Goal: Transaction & Acquisition: Subscribe to service/newsletter

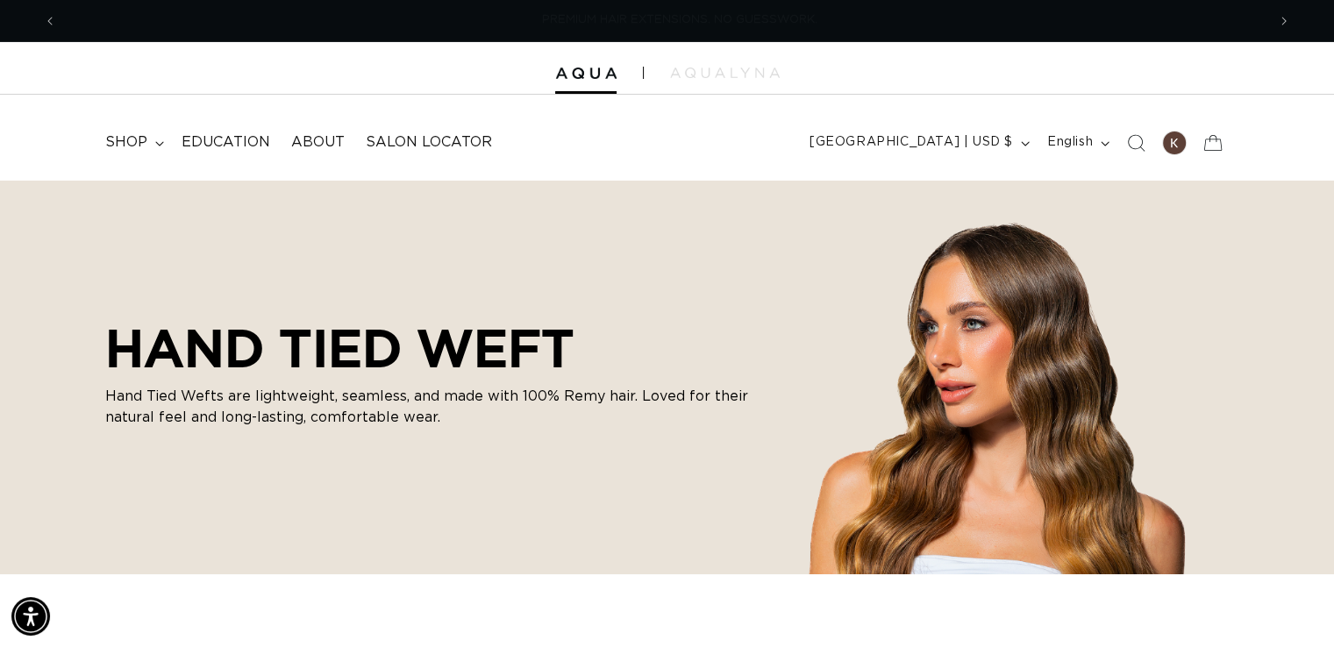
scroll to position [0, 1209]
click at [133, 141] on span "shop" at bounding box center [126, 142] width 42 height 18
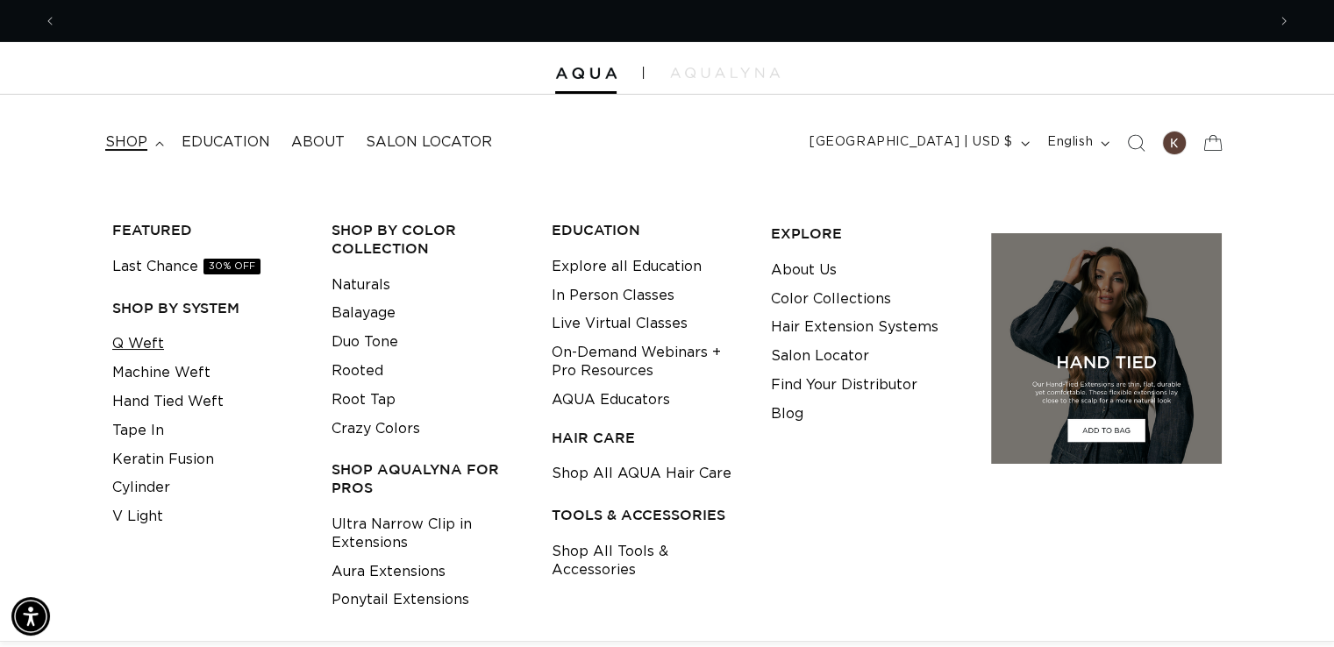
click at [144, 346] on link "Q Weft" at bounding box center [138, 344] width 52 height 29
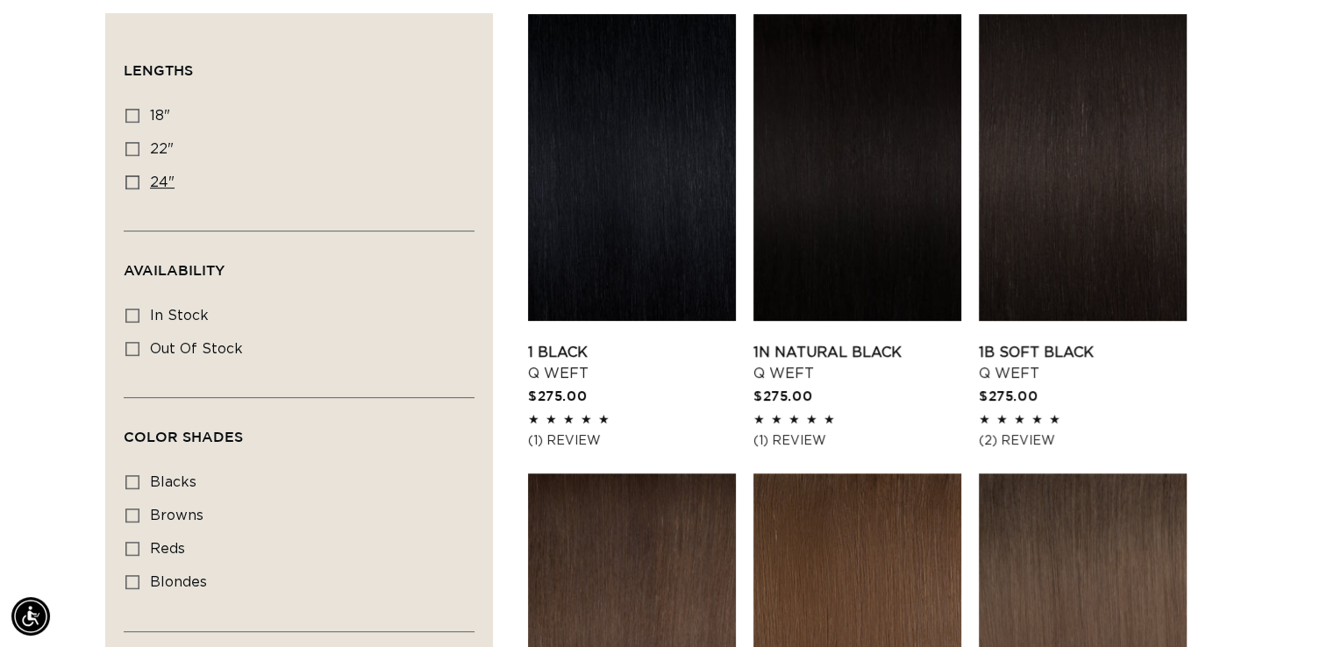
scroll to position [0, 2418]
click at [134, 145] on icon at bounding box center [132, 149] width 14 height 14
click at [134, 145] on input "22" 22" (5 products)" at bounding box center [132, 149] width 14 height 14
checkbox input "true"
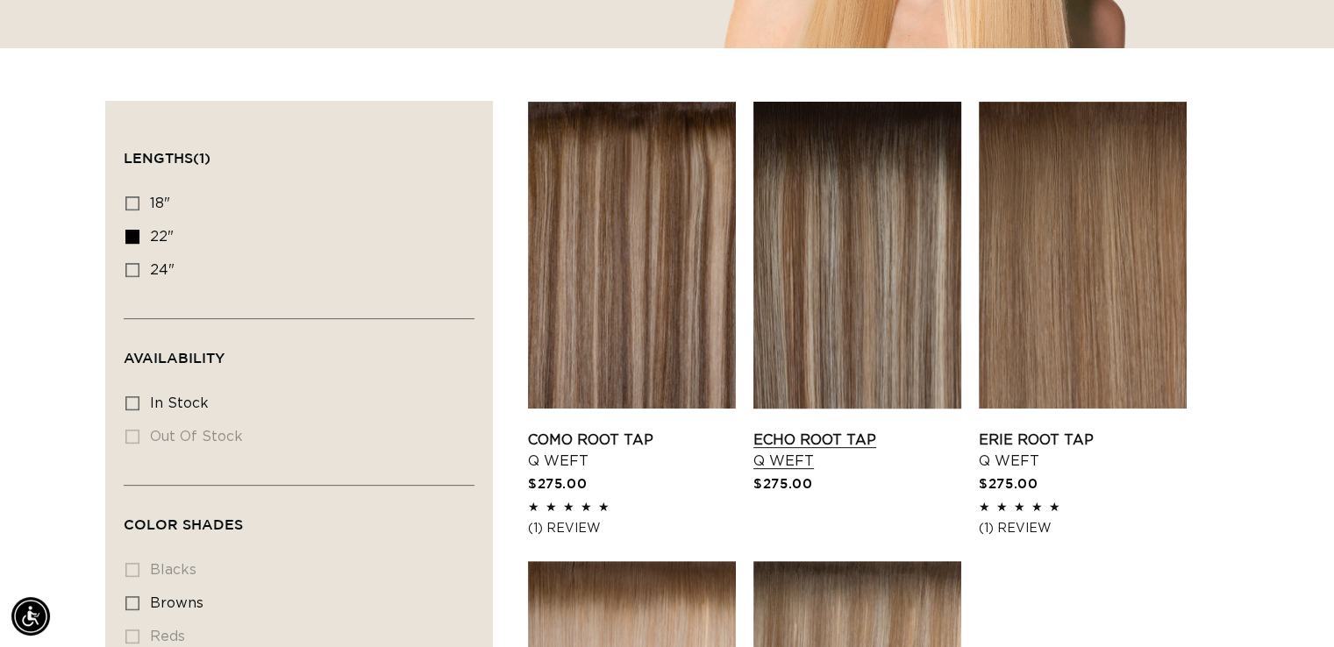
scroll to position [0, 1209]
click at [134, 197] on icon at bounding box center [132, 203] width 14 height 14
click at [134, 197] on input "18" 18" (5 products)" at bounding box center [132, 203] width 14 height 14
checkbox input "true"
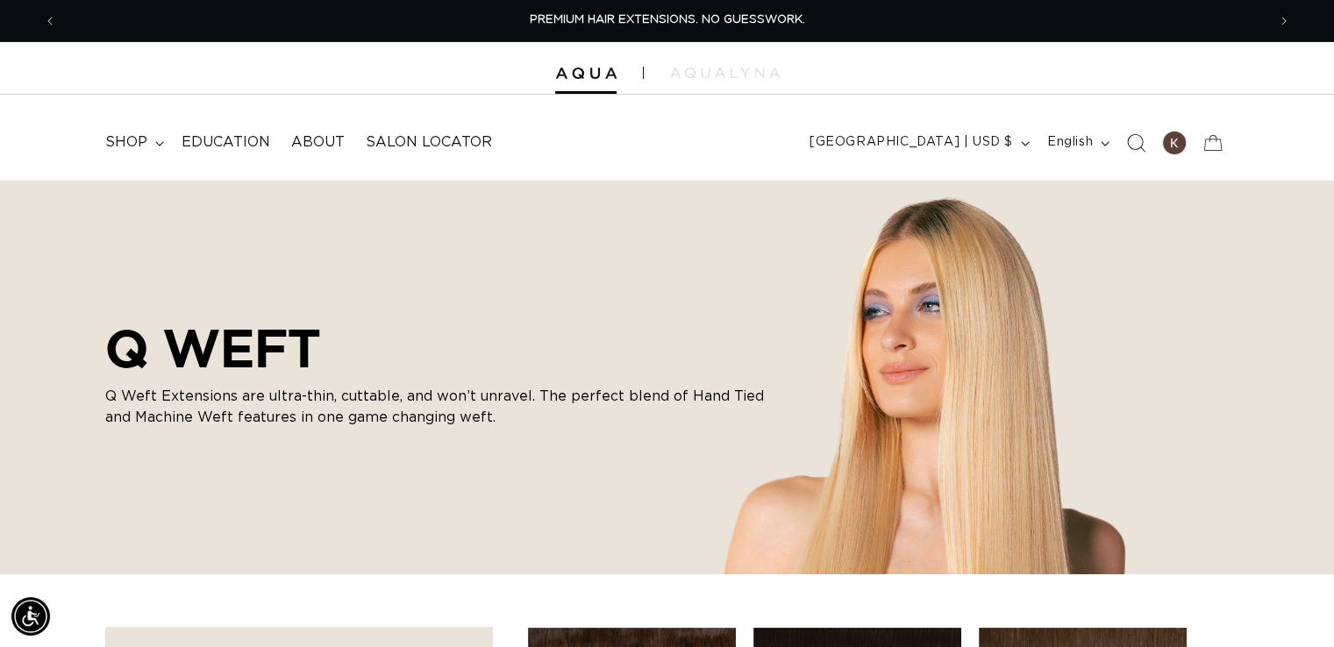
click at [1137, 138] on icon "Search" at bounding box center [1135, 142] width 18 height 18
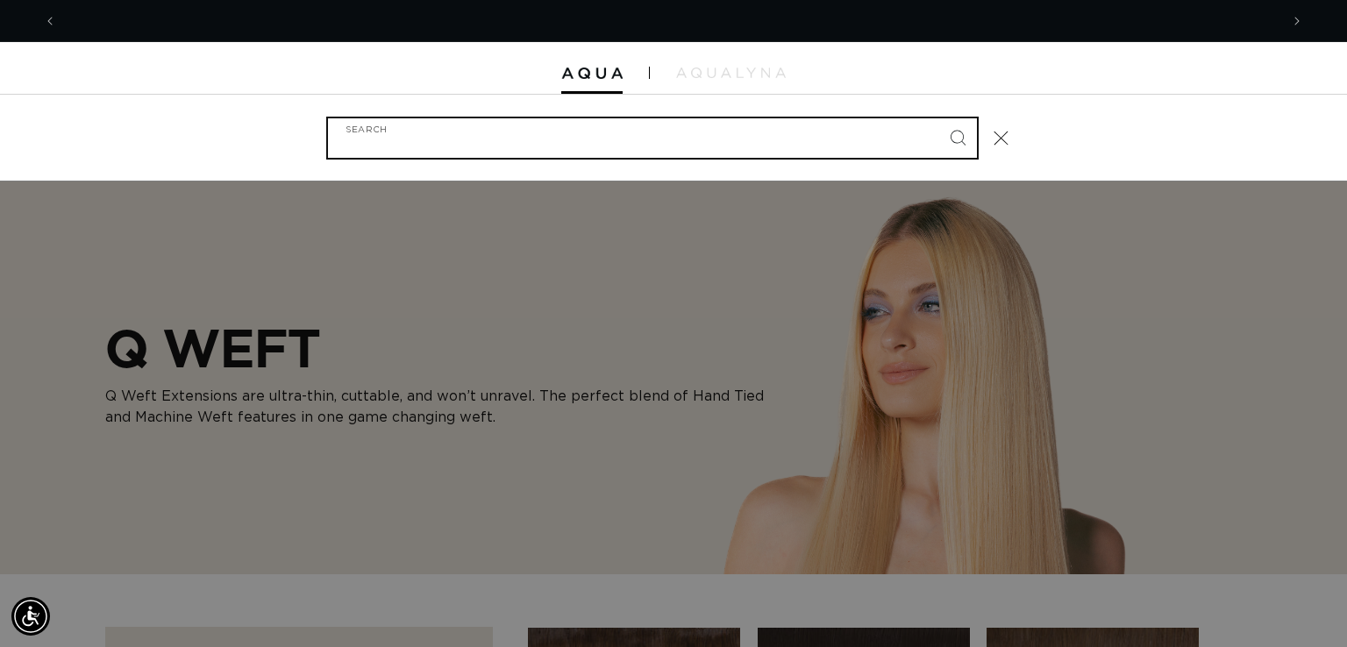
scroll to position [0, 1223]
type input "artic"
click at [938, 118] on button "Search" at bounding box center [957, 137] width 39 height 39
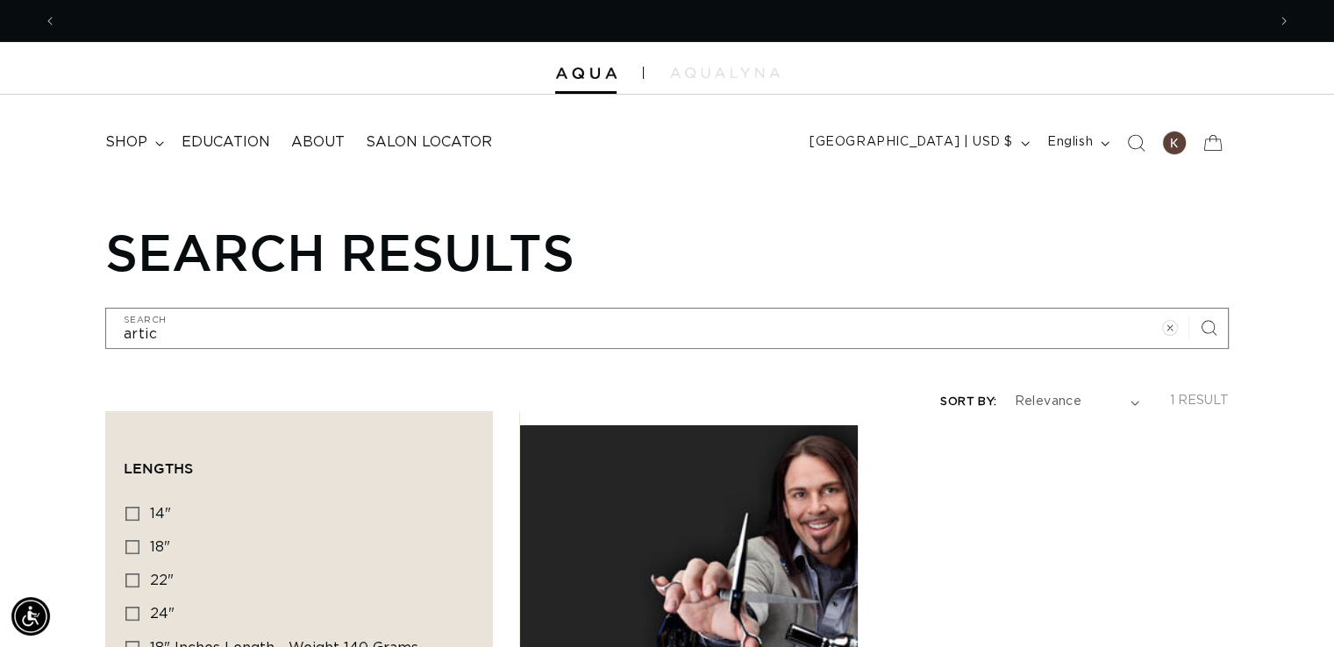
scroll to position [0, 1209]
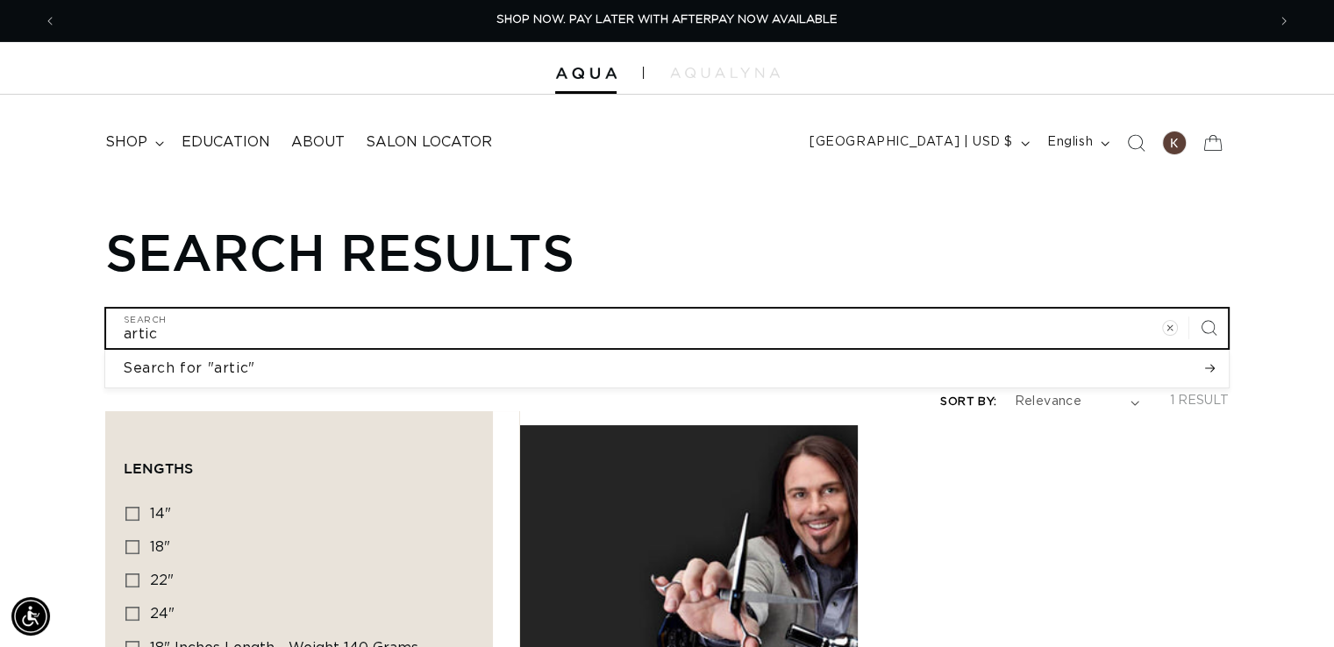
drag, startPoint x: 218, startPoint y: 331, endPoint x: 0, endPoint y: 317, distance: 218.0
click at [0, 317] on div "Search results artic Search Search for "artic" No results found for "artic". Ch…" at bounding box center [667, 285] width 1334 height 127
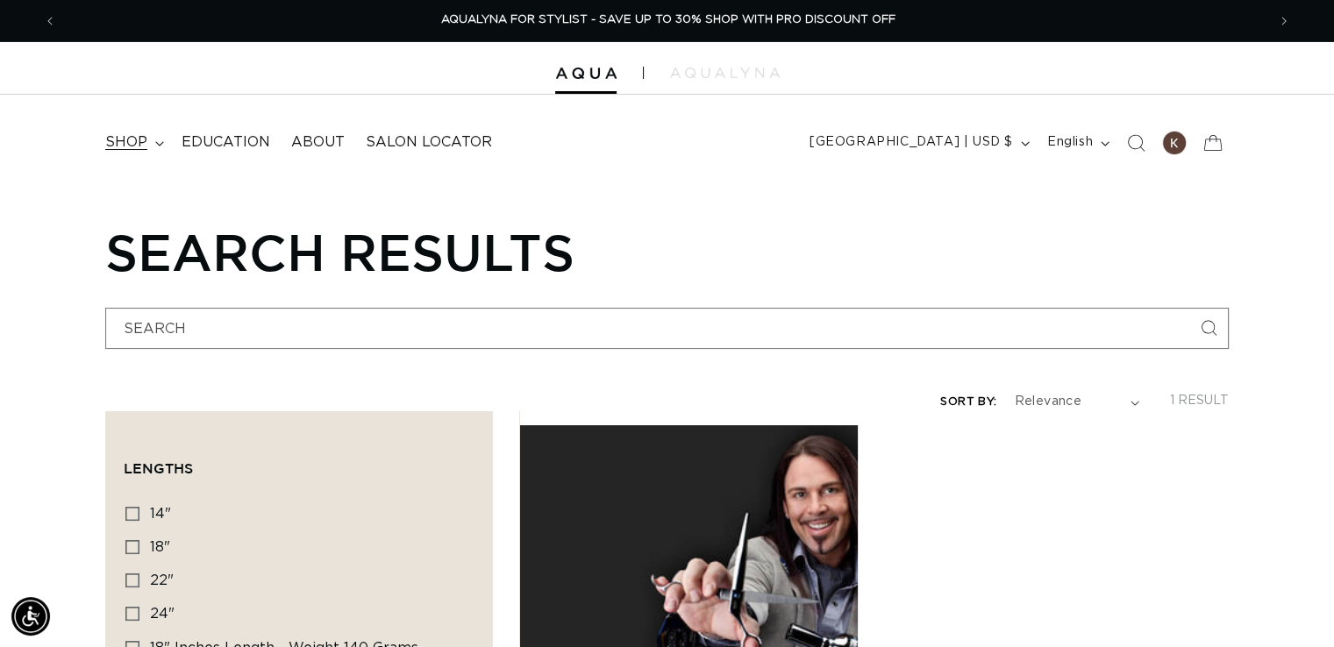
click at [138, 148] on span "shop" at bounding box center [126, 142] width 42 height 18
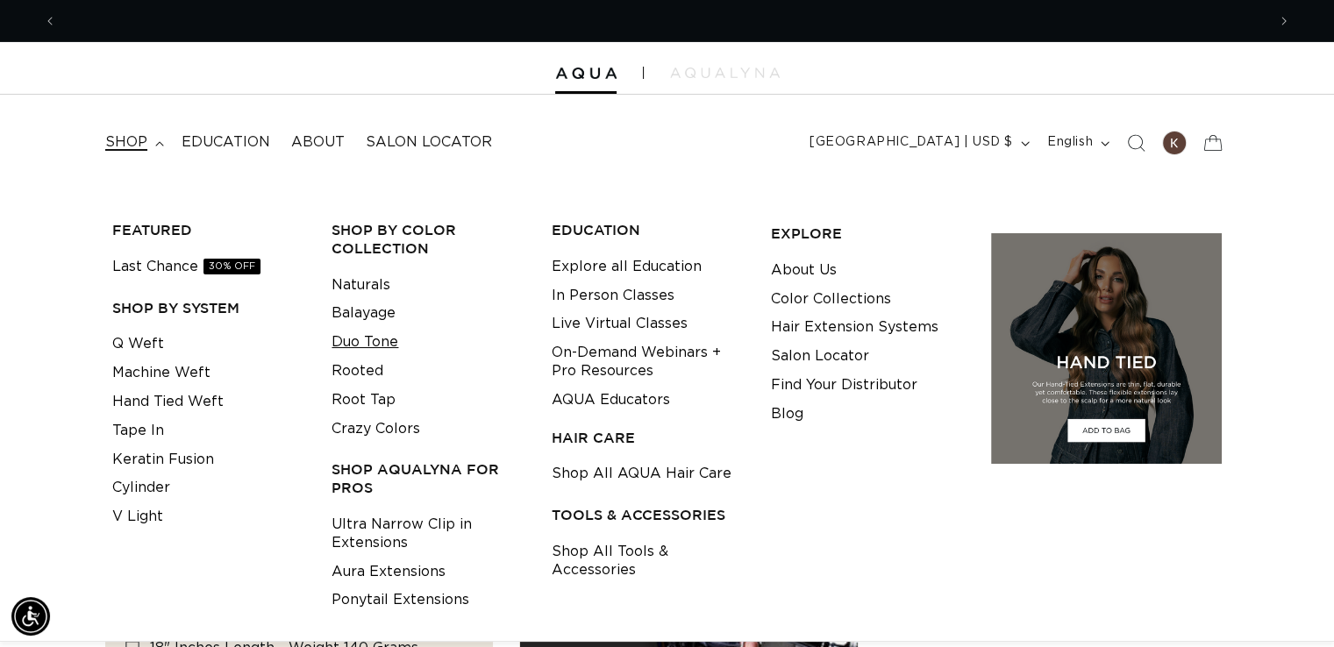
scroll to position [0, 0]
click at [360, 341] on link "Duo Tone" at bounding box center [365, 342] width 67 height 29
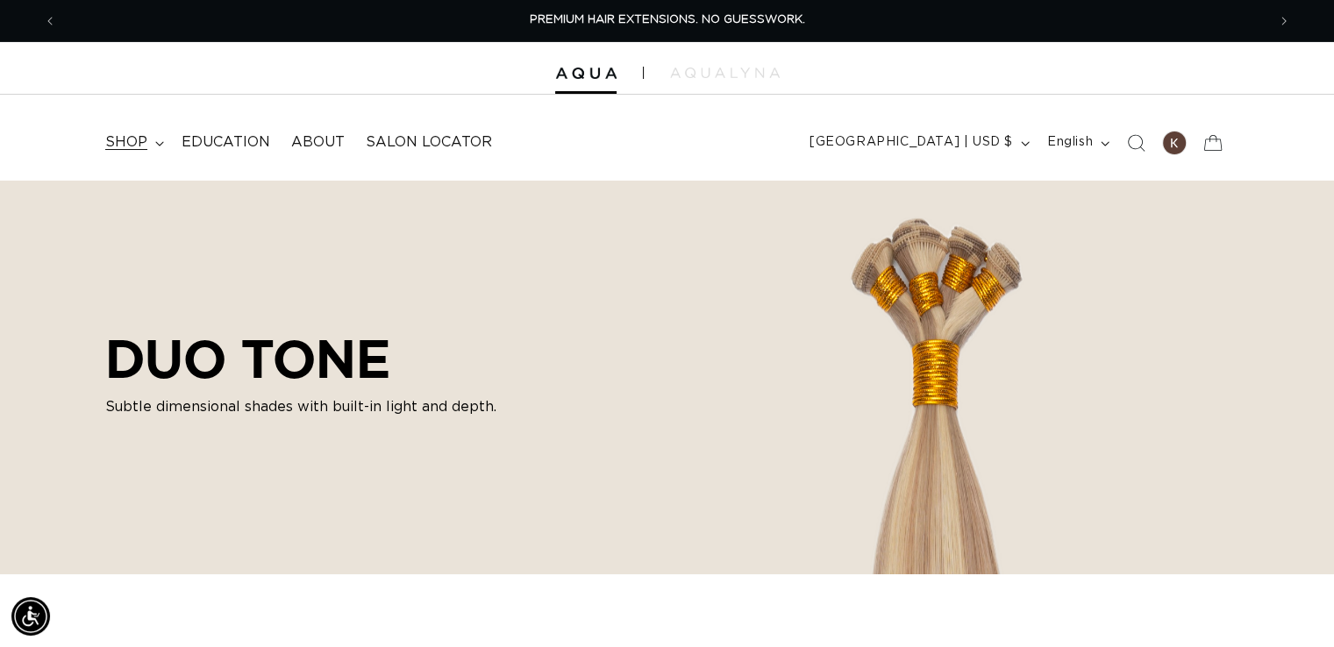
click at [147, 145] on summary "shop" at bounding box center [133, 142] width 76 height 39
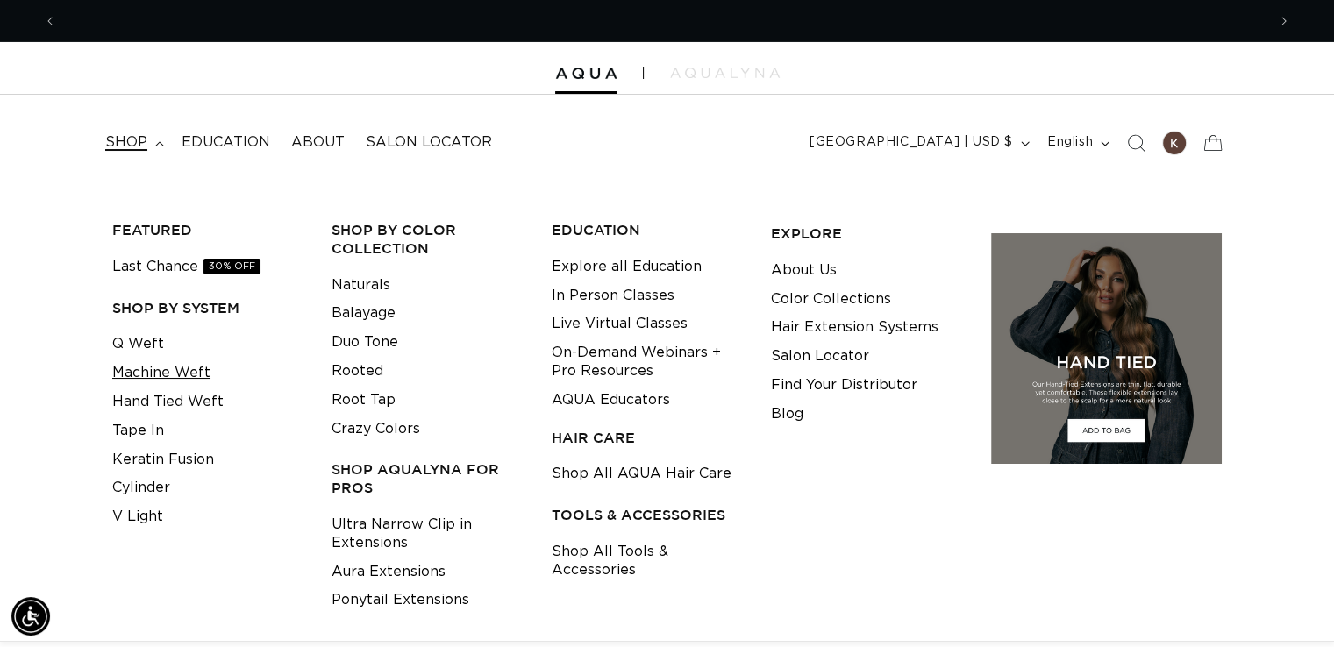
scroll to position [0, 2418]
click at [162, 373] on link "Machine Weft" at bounding box center [161, 373] width 98 height 29
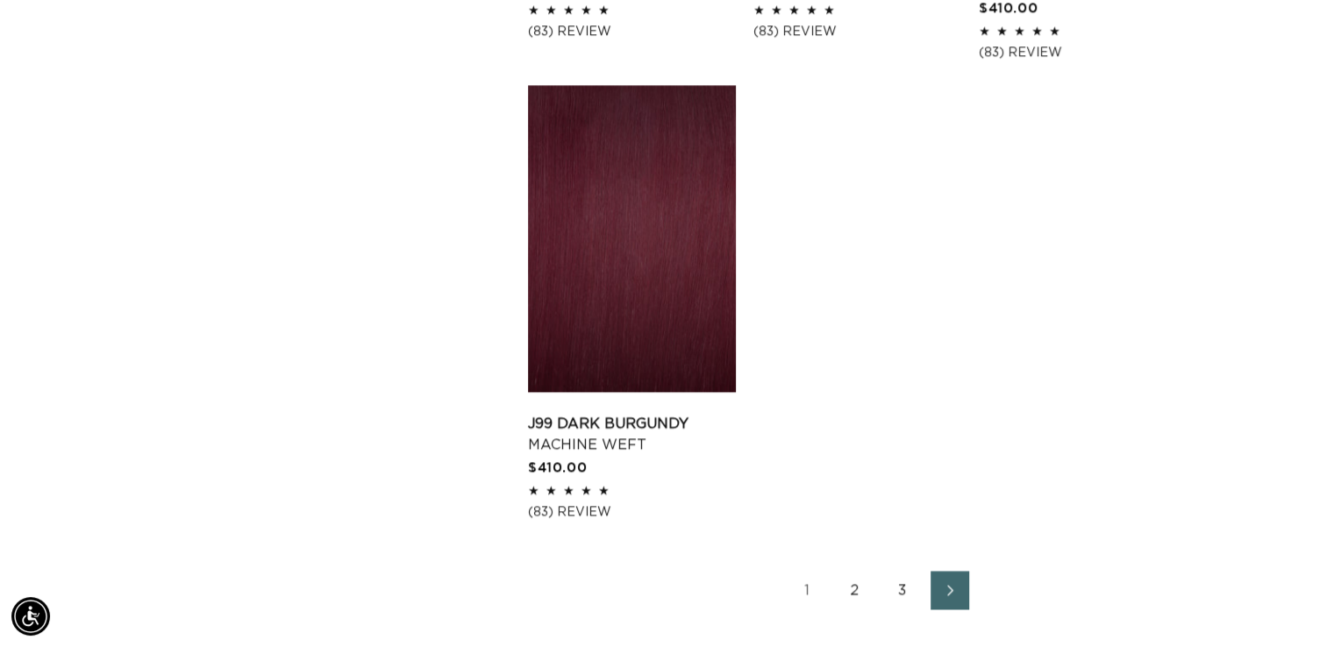
scroll to position [3070, 0]
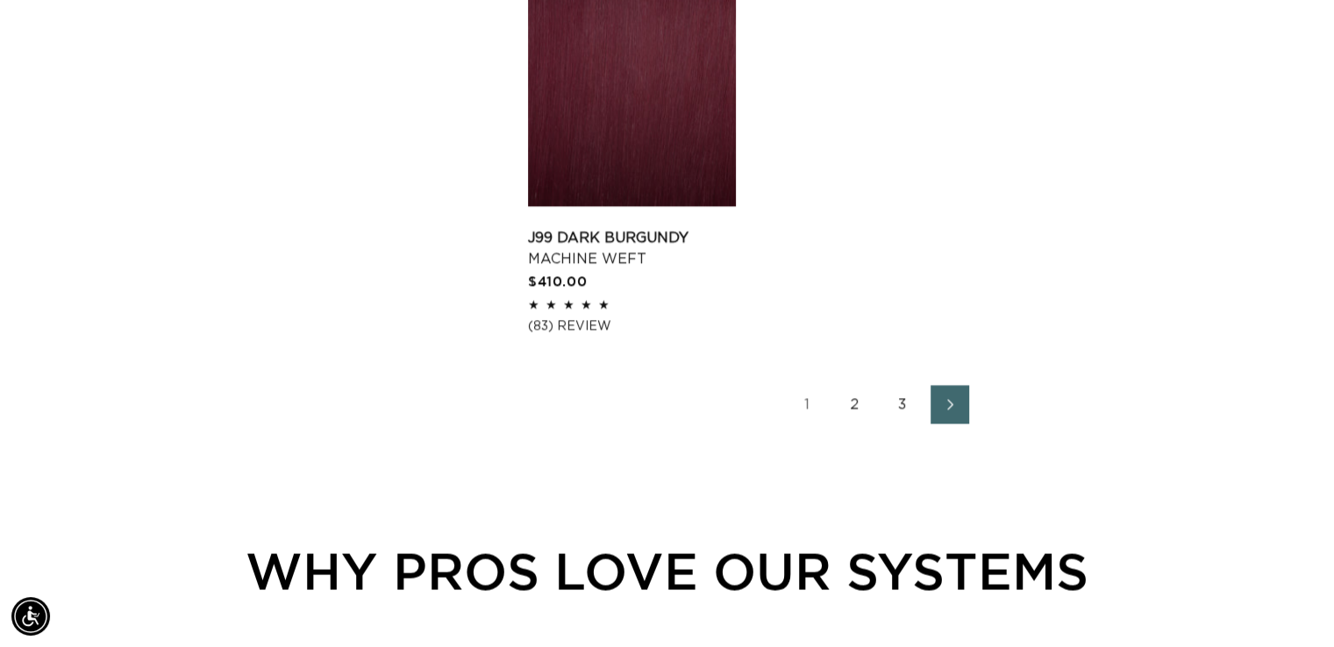
click at [852, 385] on link "2" at bounding box center [855, 404] width 39 height 39
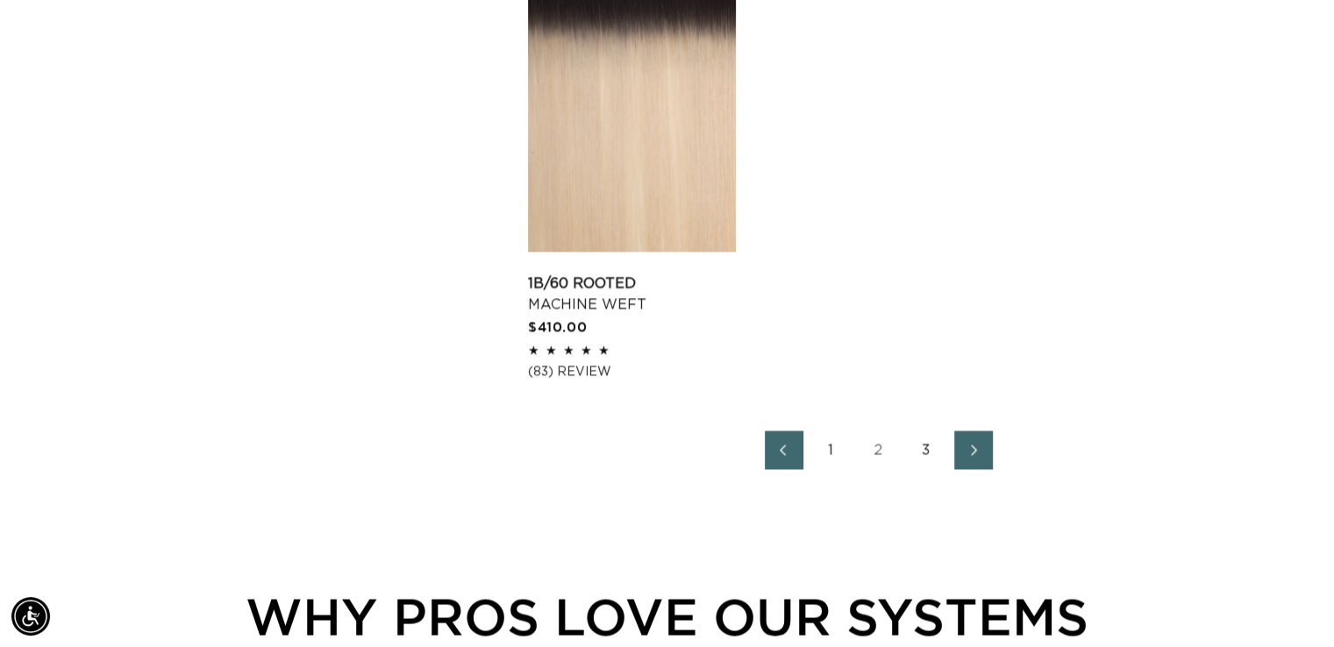
scroll to position [0, 2418]
click at [926, 446] on link "3" at bounding box center [926, 450] width 39 height 39
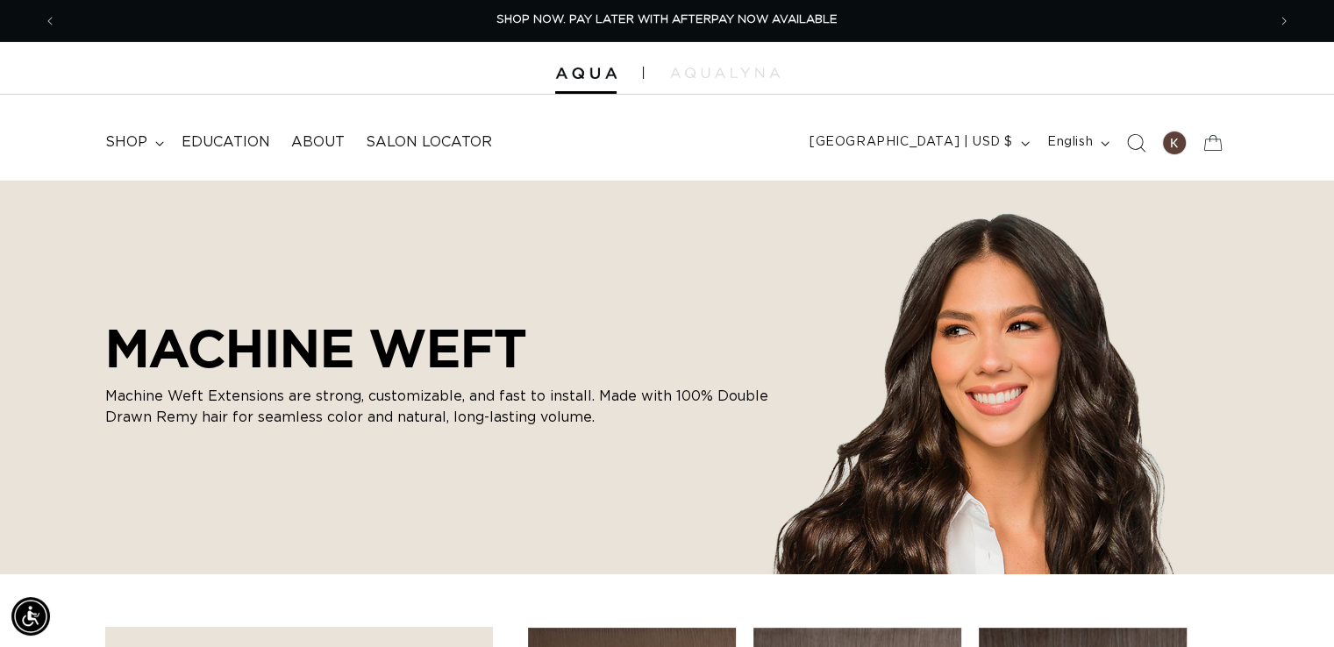
click at [1130, 144] on icon "Search" at bounding box center [1135, 142] width 18 height 18
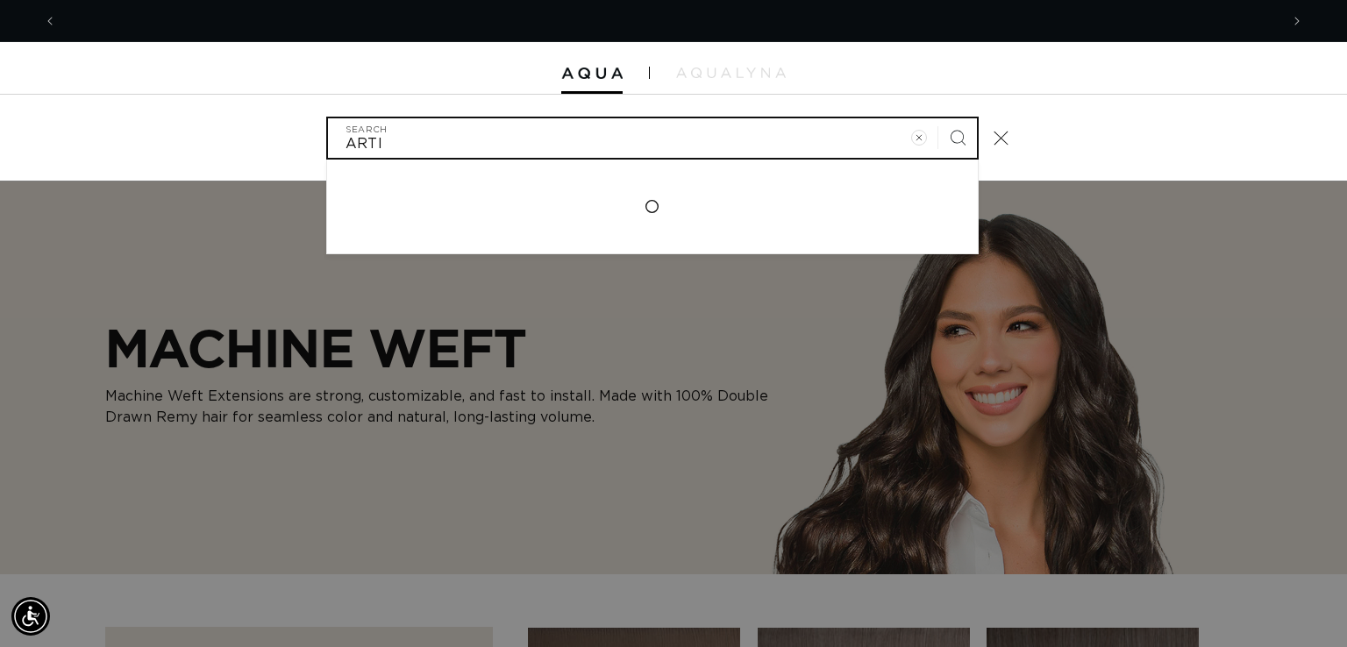
scroll to position [0, 2445]
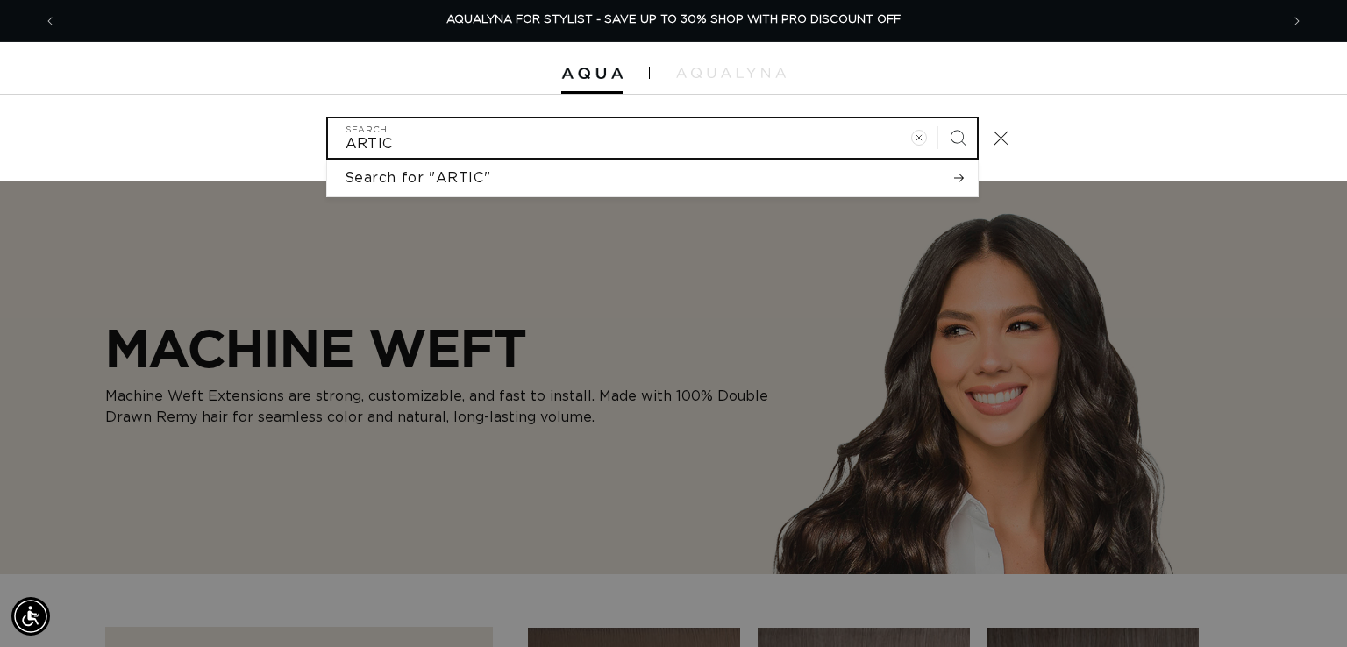
type input "ARTIC"
click at [938, 118] on button "Search" at bounding box center [957, 137] width 39 height 39
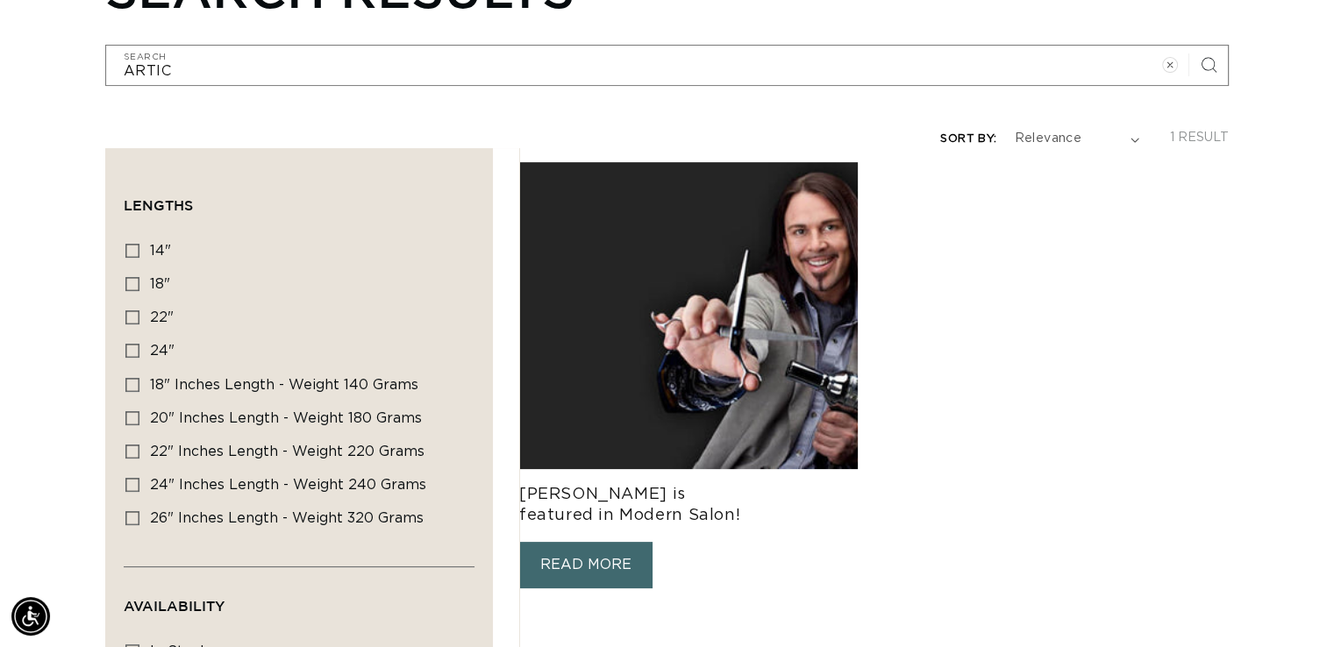
scroll to position [0, 1209]
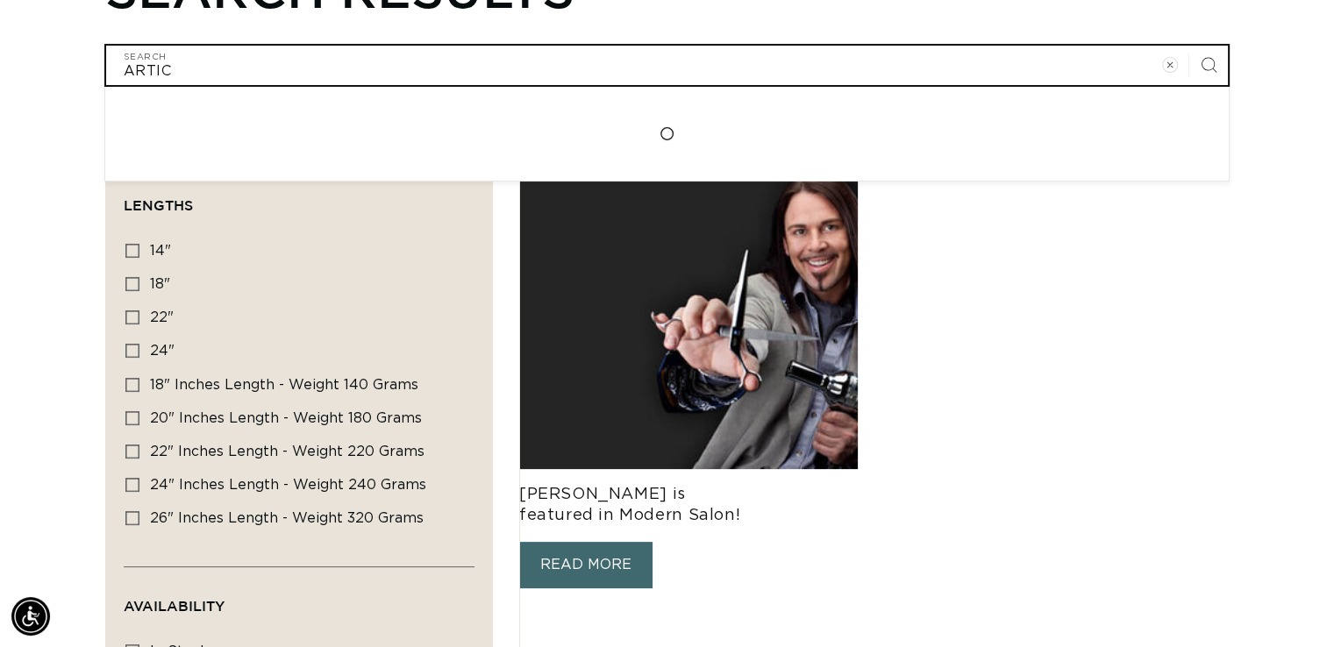
drag, startPoint x: 236, startPoint y: 64, endPoint x: 0, endPoint y: 46, distance: 236.6
click at [0, 46] on div "Search results ARTIC Search Loading..." at bounding box center [667, 22] width 1334 height 127
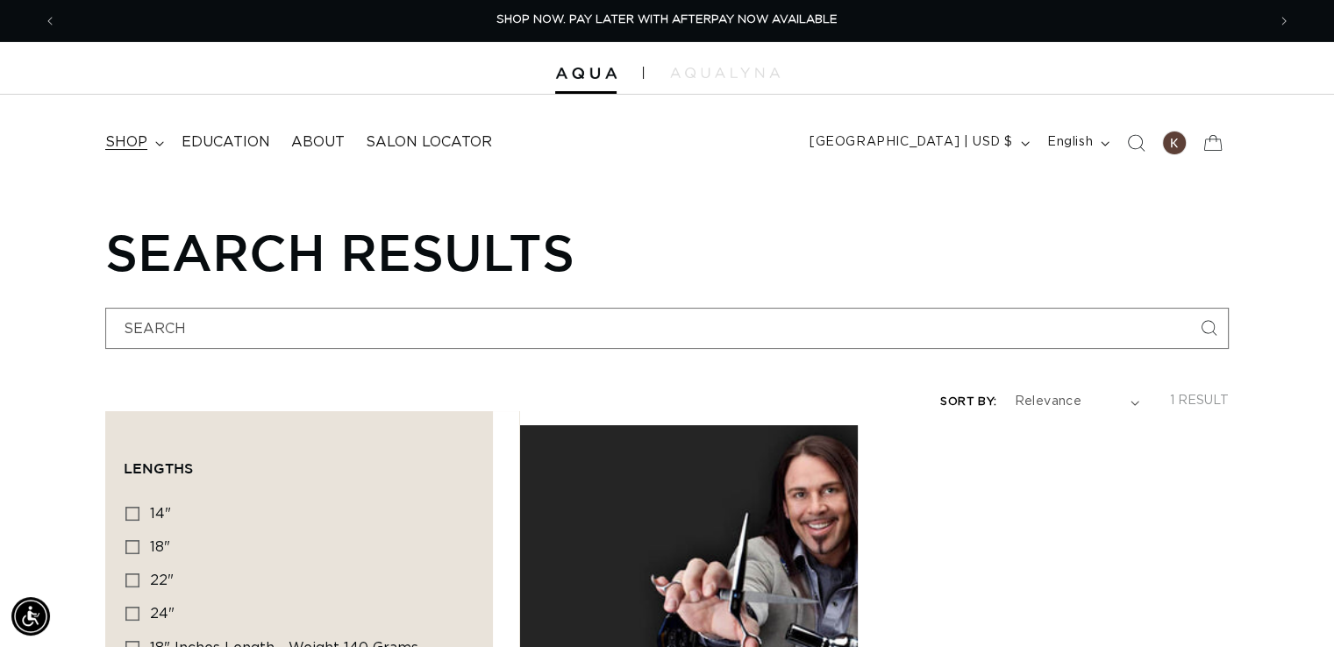
click at [130, 142] on span "shop" at bounding box center [126, 142] width 42 height 18
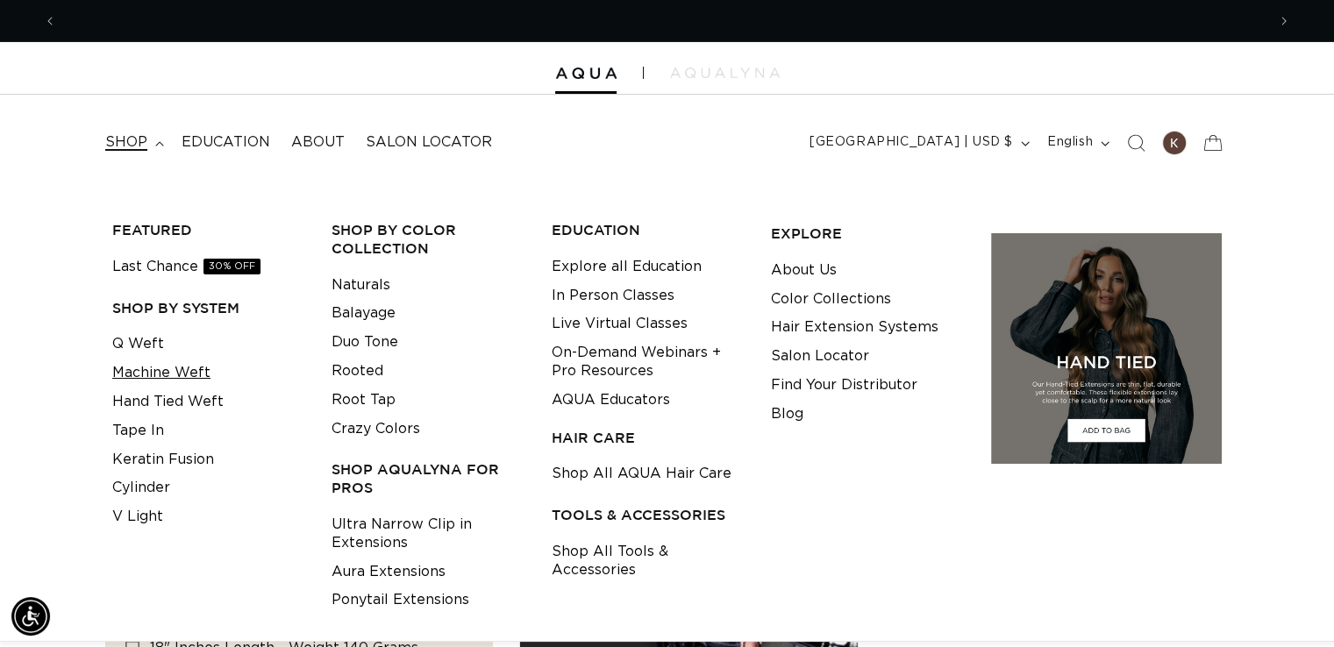
scroll to position [0, 2418]
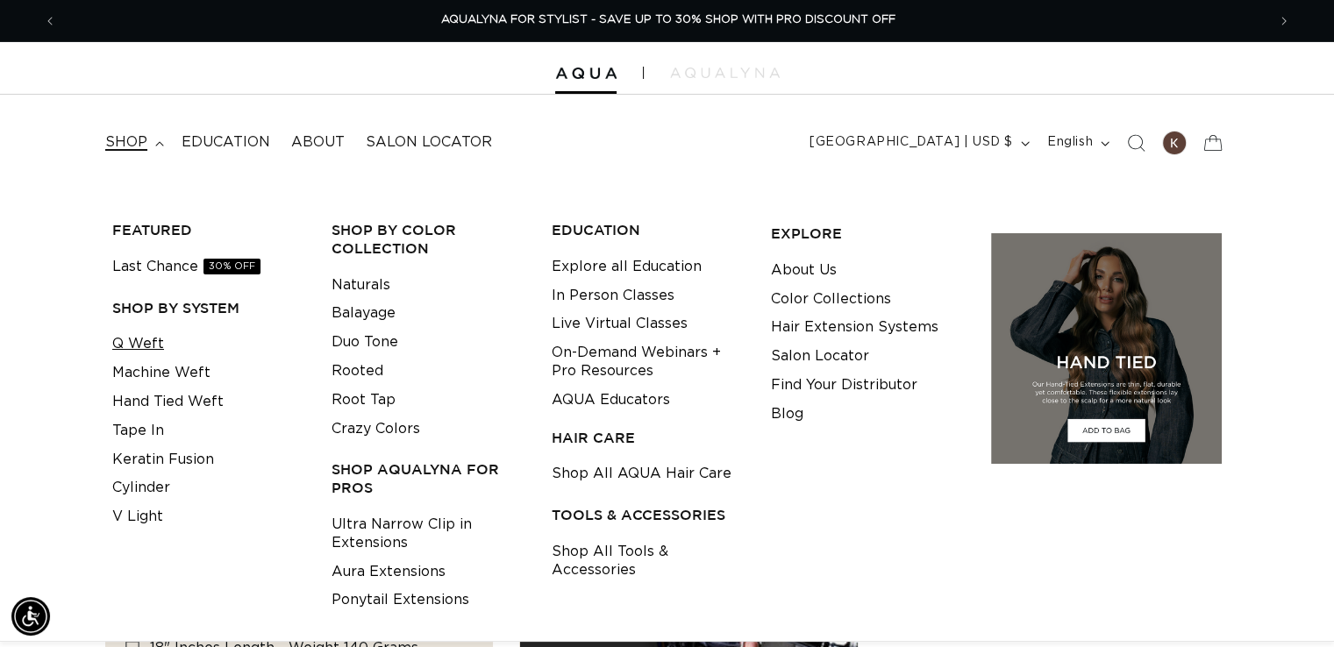
click at [150, 342] on link "Q Weft" at bounding box center [138, 344] width 52 height 29
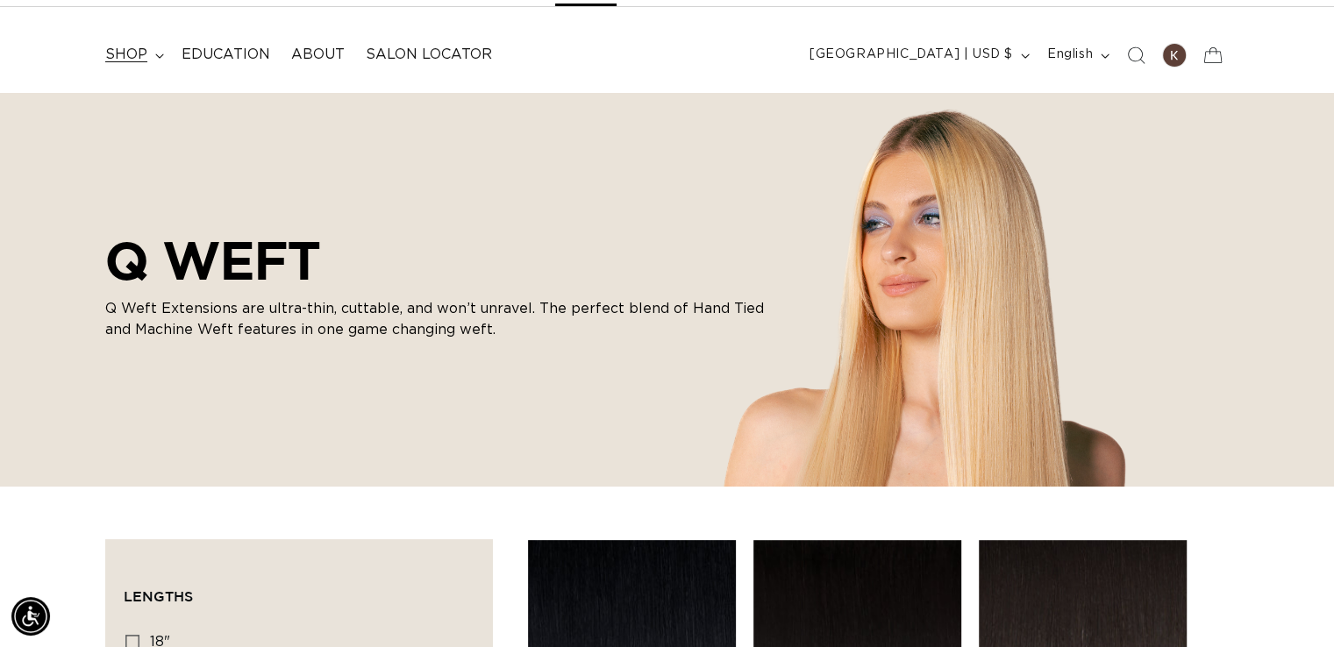
scroll to position [0, 1209]
click at [131, 52] on span "shop" at bounding box center [126, 55] width 42 height 18
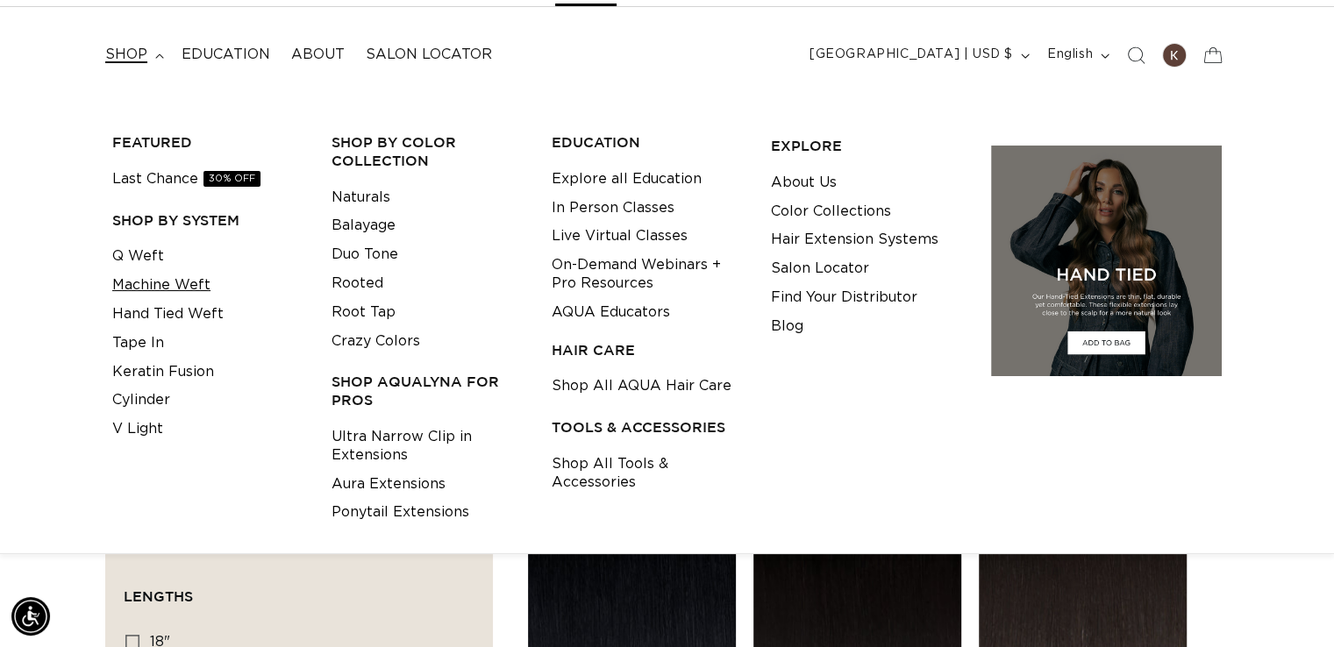
click at [143, 283] on link "Machine Weft" at bounding box center [161, 285] width 98 height 29
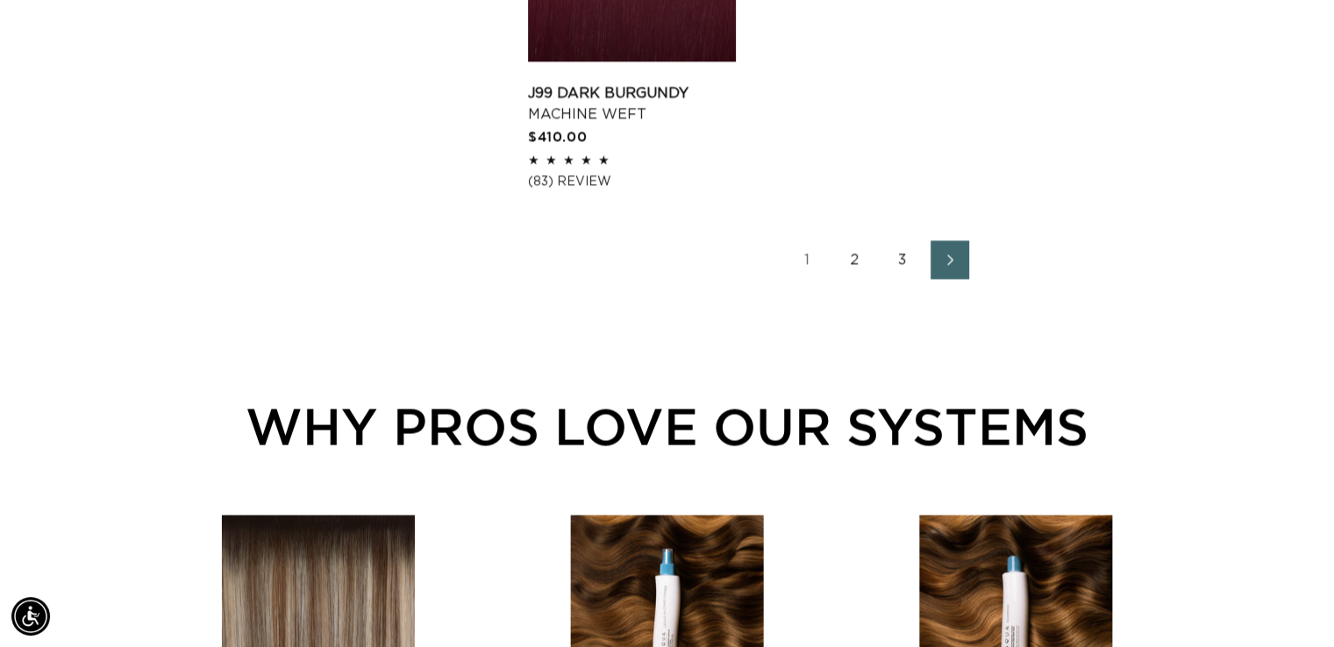
scroll to position [3245, 0]
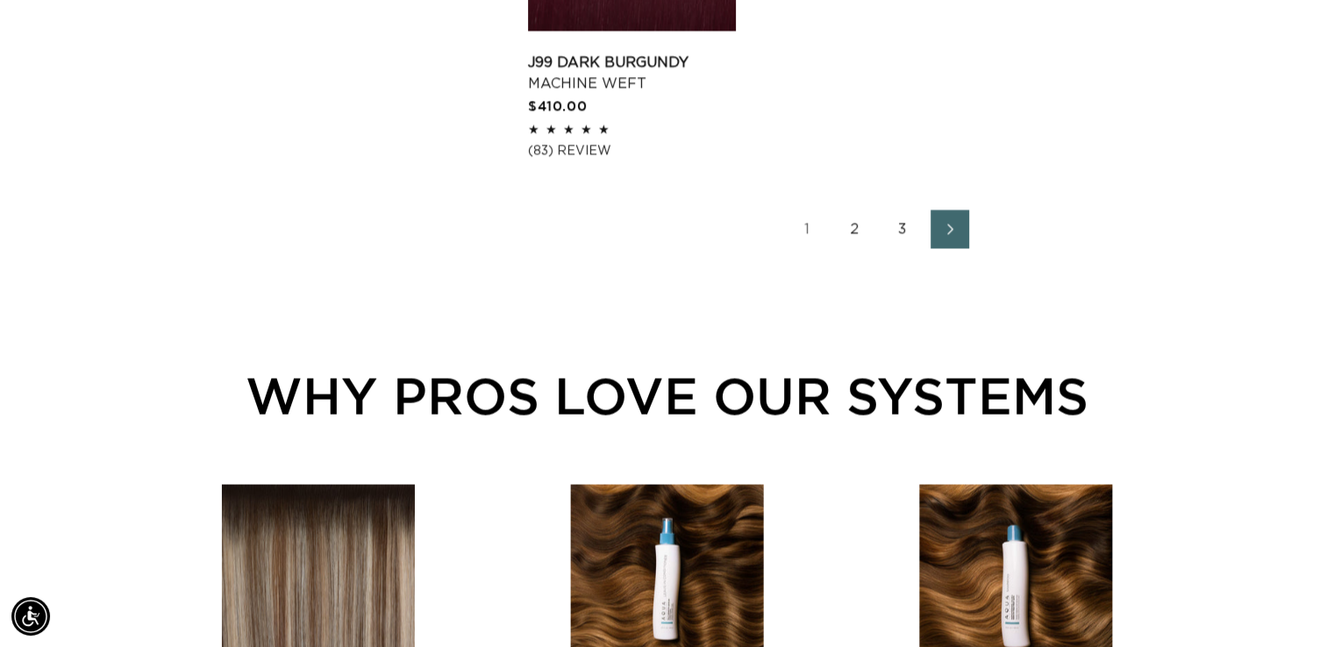
click at [905, 210] on link "3" at bounding box center [902, 229] width 39 height 39
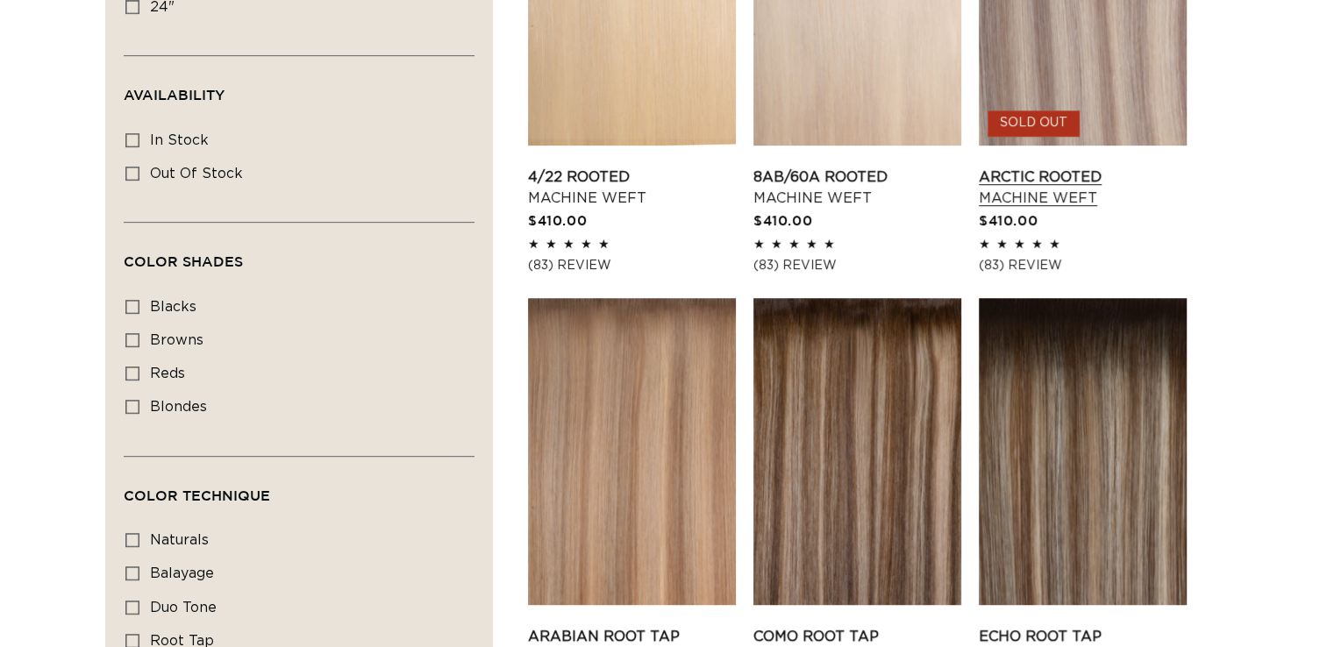
scroll to position [789, 0]
click at [1036, 180] on link "Arctic Rooted Machine Weft" at bounding box center [1083, 188] width 208 height 42
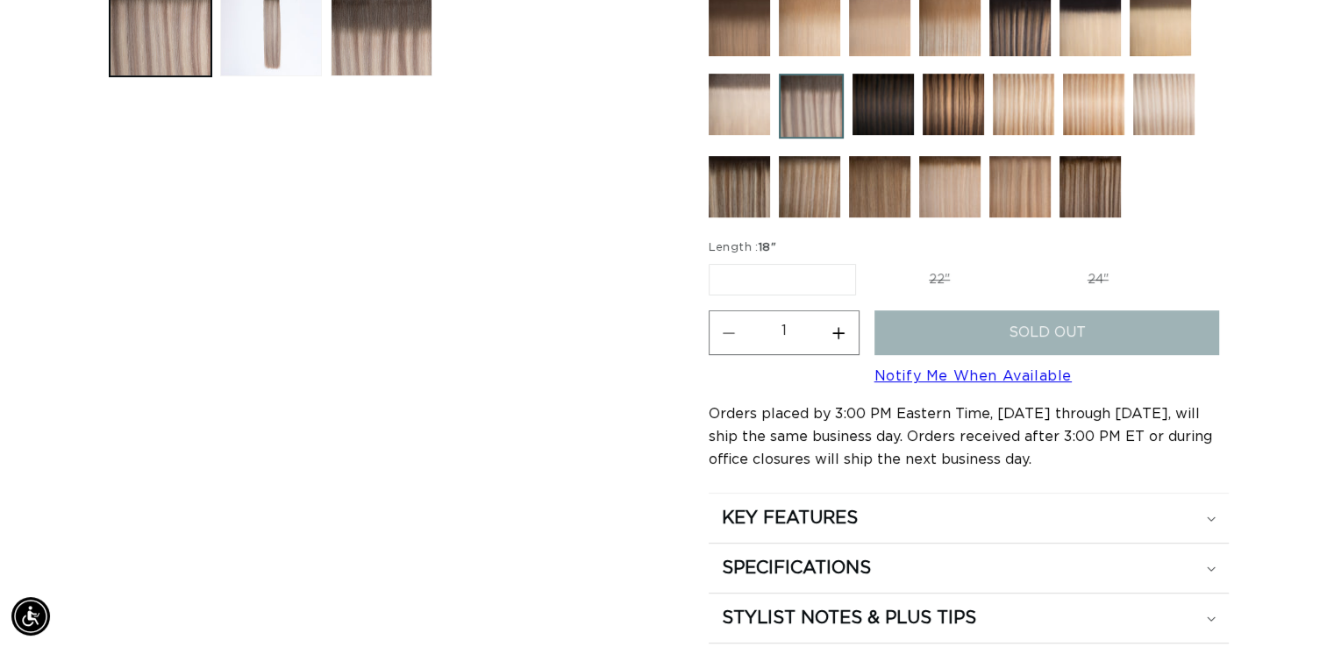
scroll to position [0, 1209]
click at [957, 369] on link "Notify Me When Available" at bounding box center [972, 376] width 197 height 14
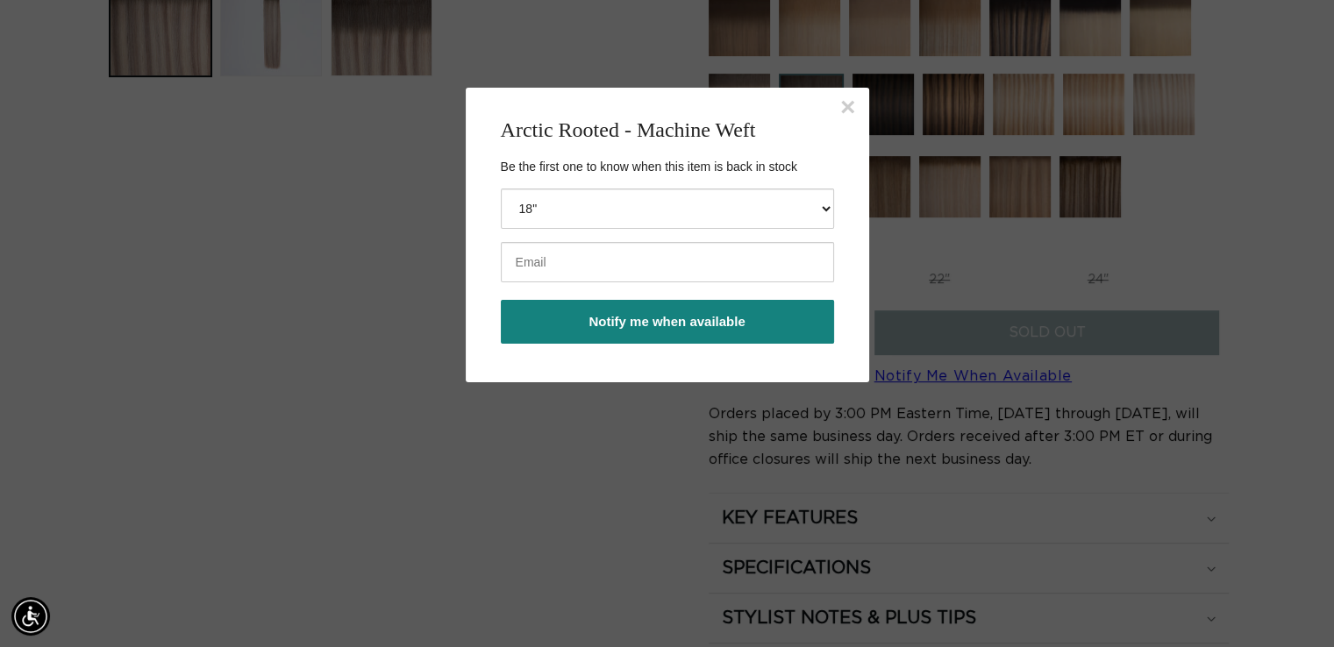
scroll to position [0, 0]
click at [630, 272] on input "email" at bounding box center [667, 262] width 333 height 40
type input "[EMAIL_ADDRESS][DOMAIN_NAME]"
click at [650, 318] on button "Notify me when available" at bounding box center [667, 322] width 333 height 44
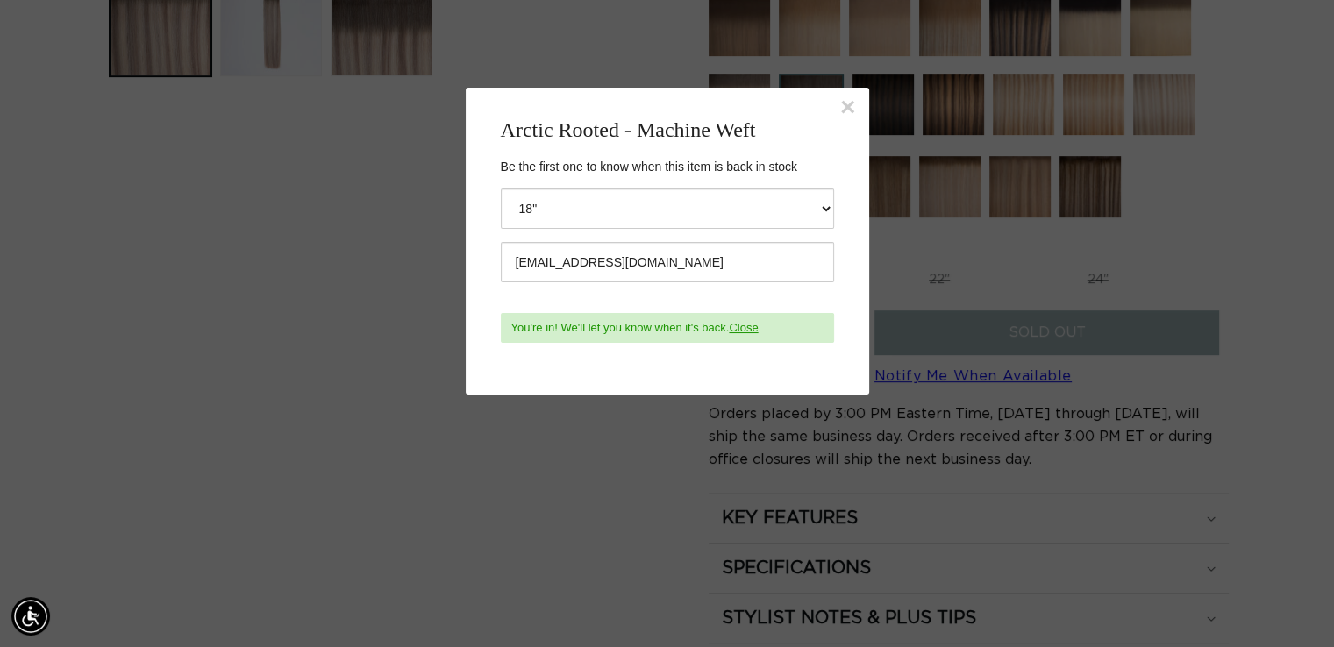
scroll to position [0, 0]
click at [826, 204] on select "18" 22" 24"" at bounding box center [667, 209] width 333 height 40
select select "42408988410084"
click at [501, 189] on select "18" 22" 24"" at bounding box center [667, 209] width 333 height 40
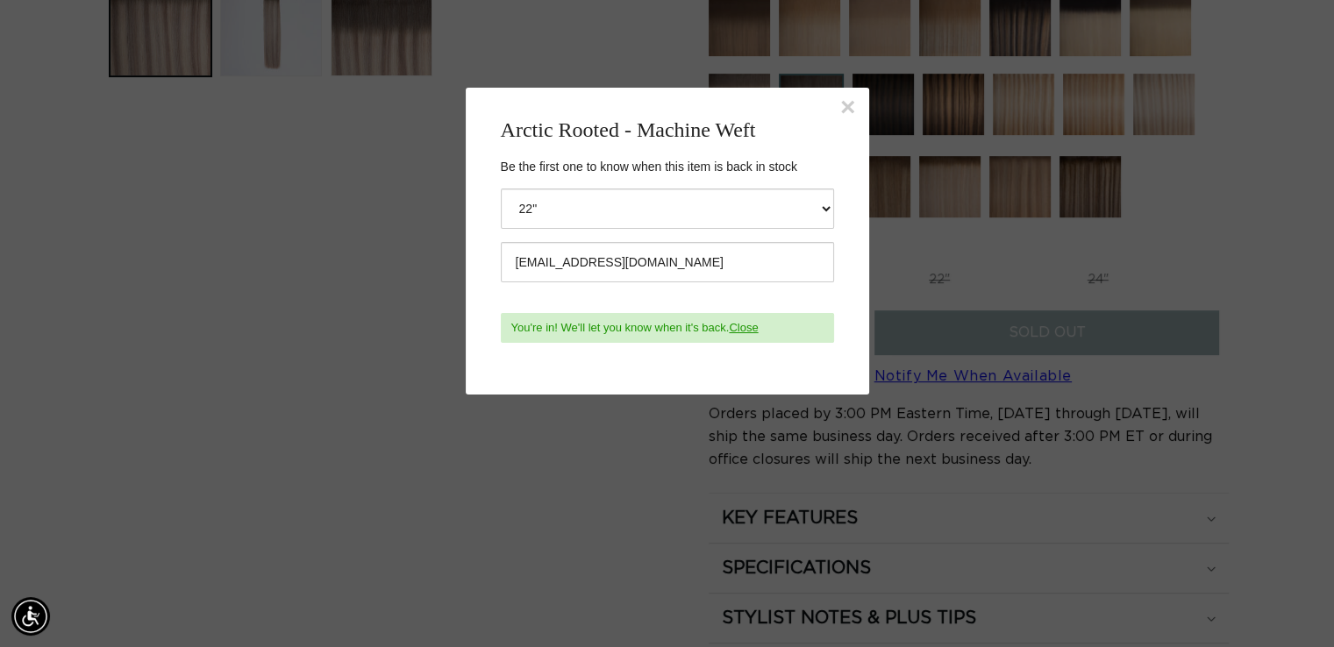
scroll to position [0, 2418]
click at [746, 331] on link "Close" at bounding box center [743, 327] width 29 height 13
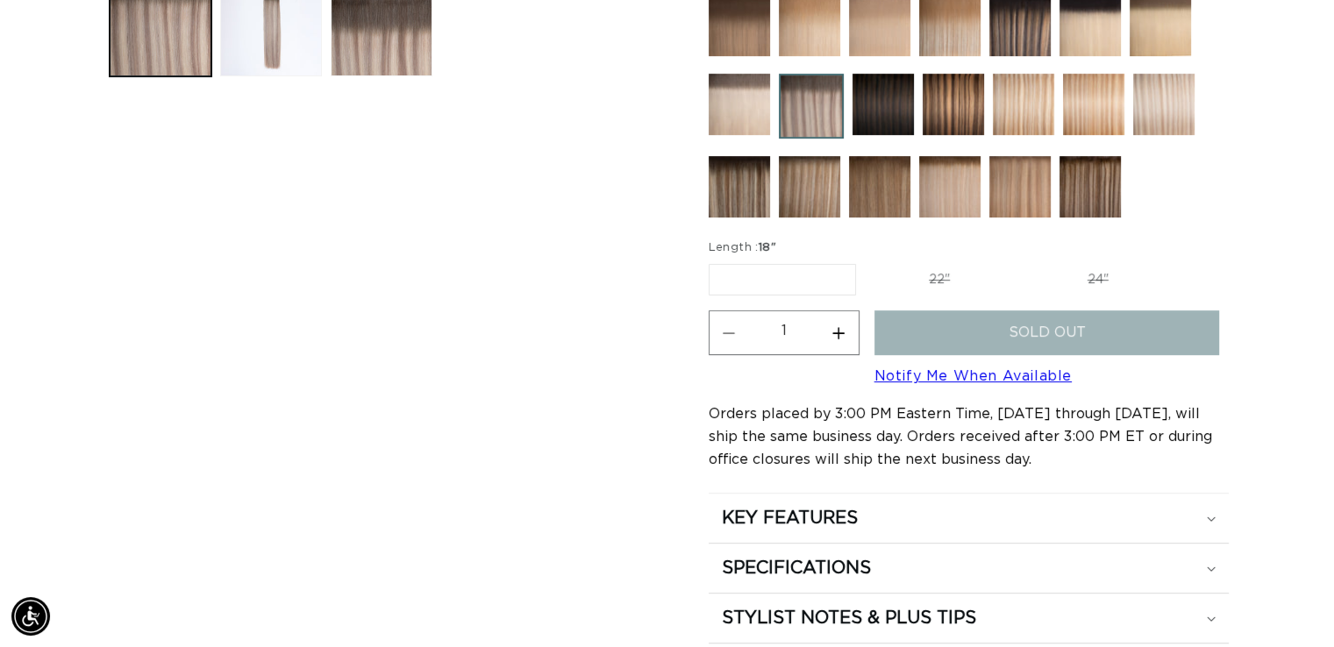
click at [986, 373] on link "Notify Me When Available" at bounding box center [972, 376] width 197 height 14
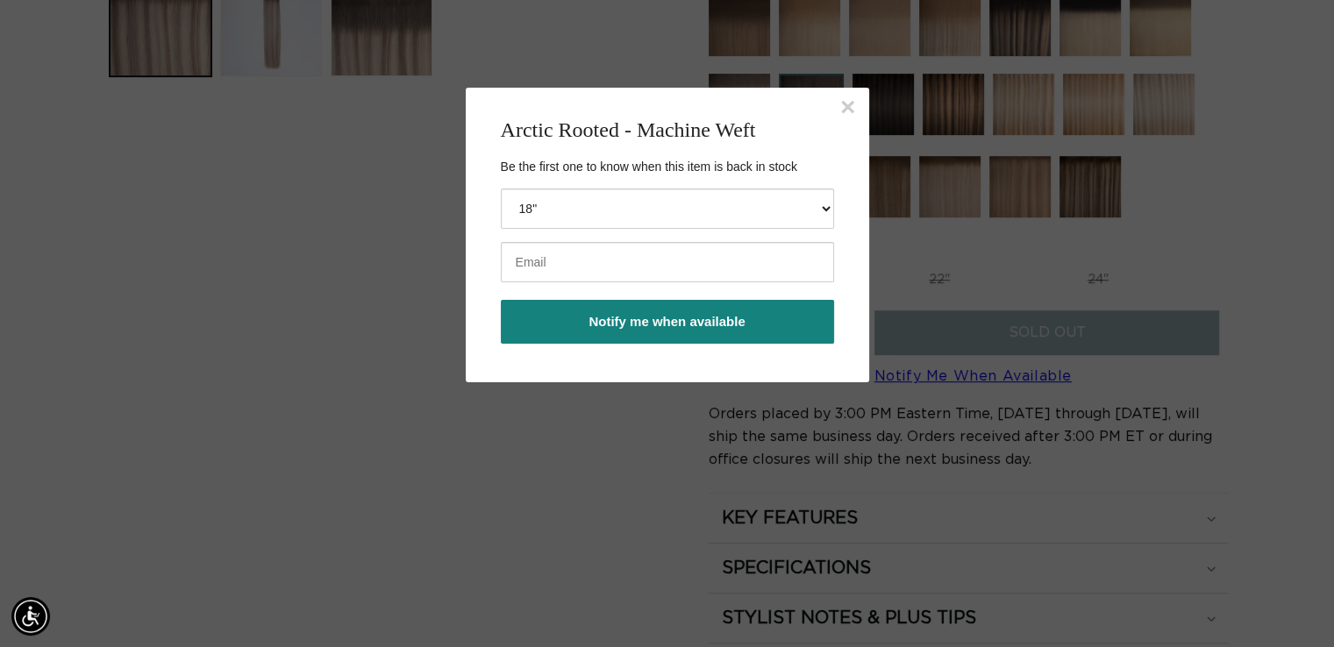
scroll to position [0, 0]
click at [646, 219] on select "18" 22" 24"" at bounding box center [667, 209] width 333 height 40
select select "42408988410084"
click at [501, 189] on select "18" 22" 24"" at bounding box center [667, 209] width 333 height 40
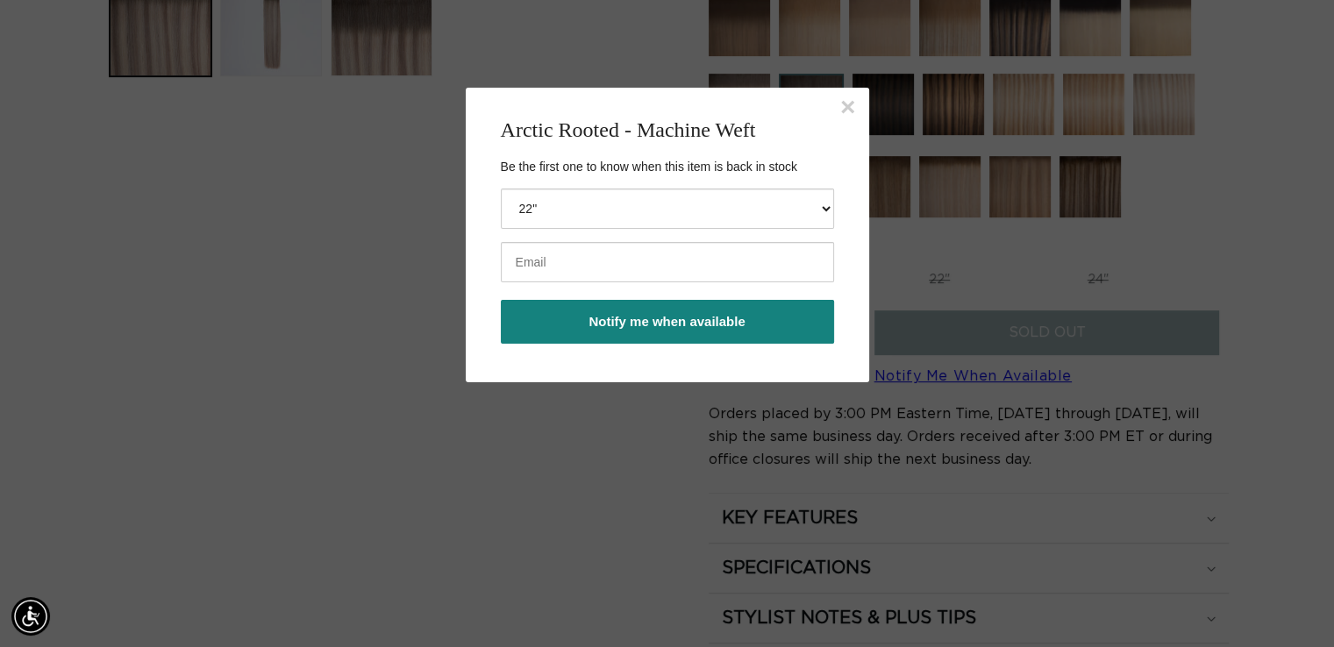
click at [635, 271] on input "email" at bounding box center [667, 262] width 333 height 40
type input "[EMAIL_ADDRESS][DOMAIN_NAME]"
click at [646, 323] on button "Notify me when available" at bounding box center [667, 322] width 333 height 44
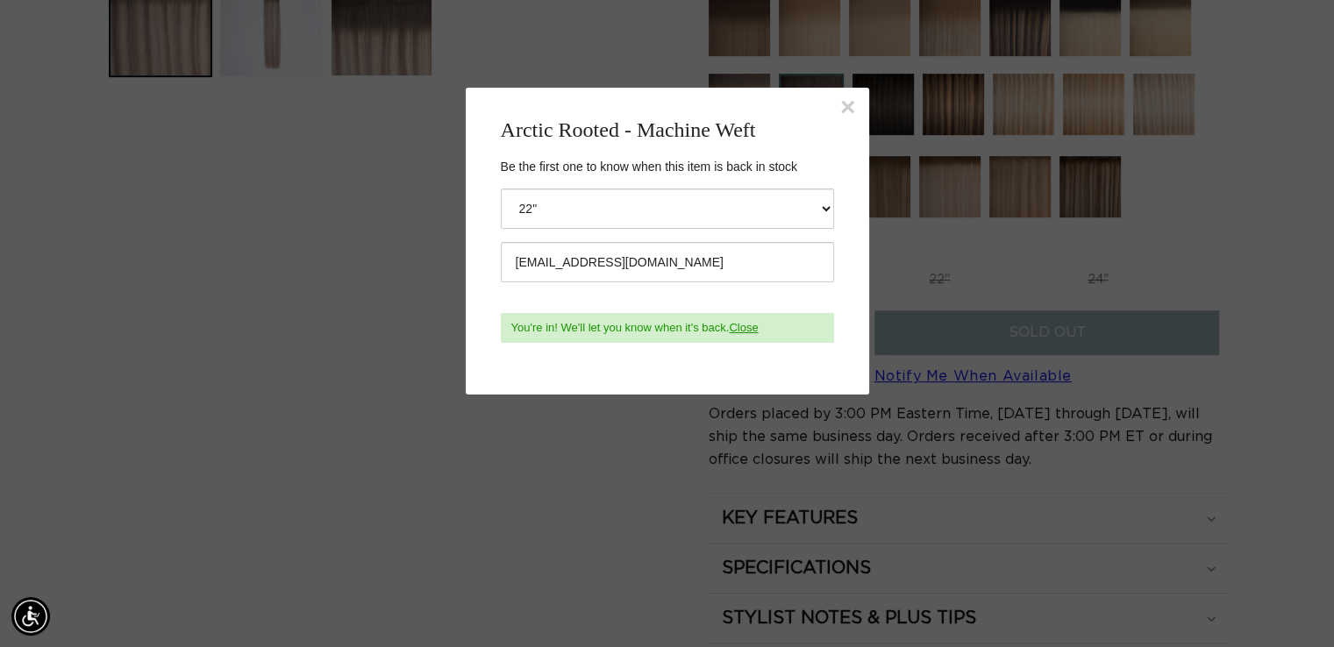
scroll to position [0, 0]
click at [845, 103] on button "×" at bounding box center [848, 107] width 16 height 26
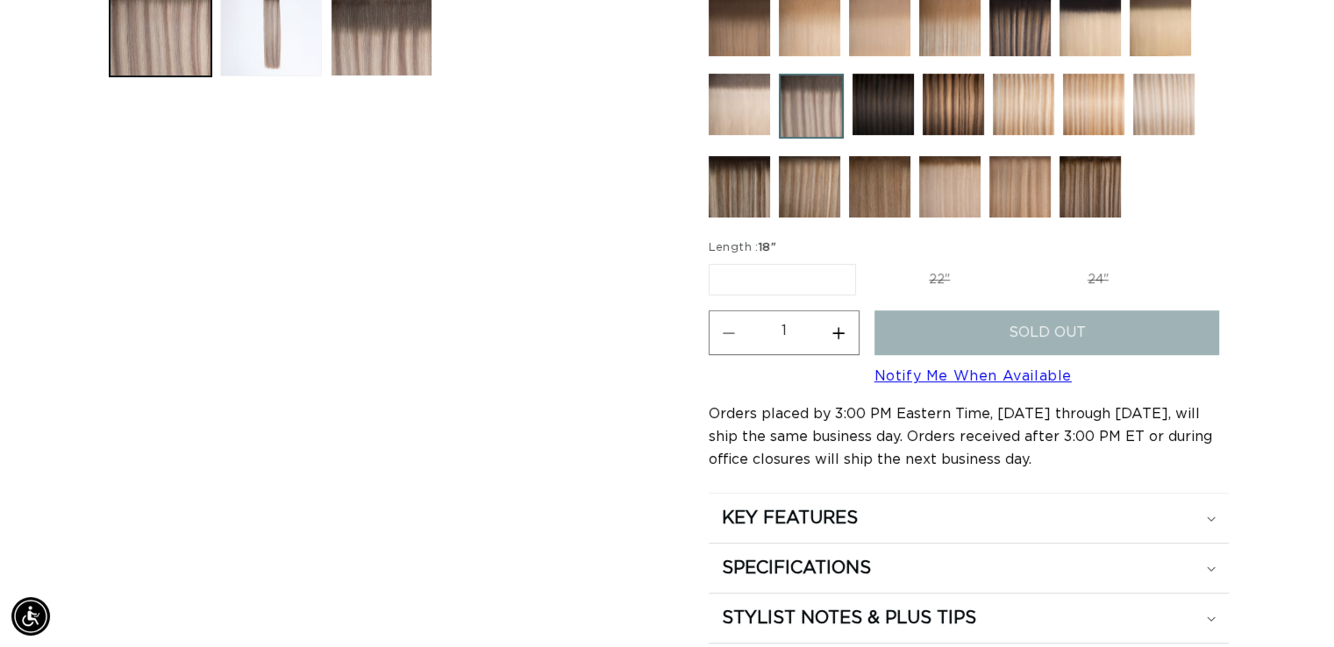
scroll to position [0, 1209]
